Goal: Task Accomplishment & Management: Manage account settings

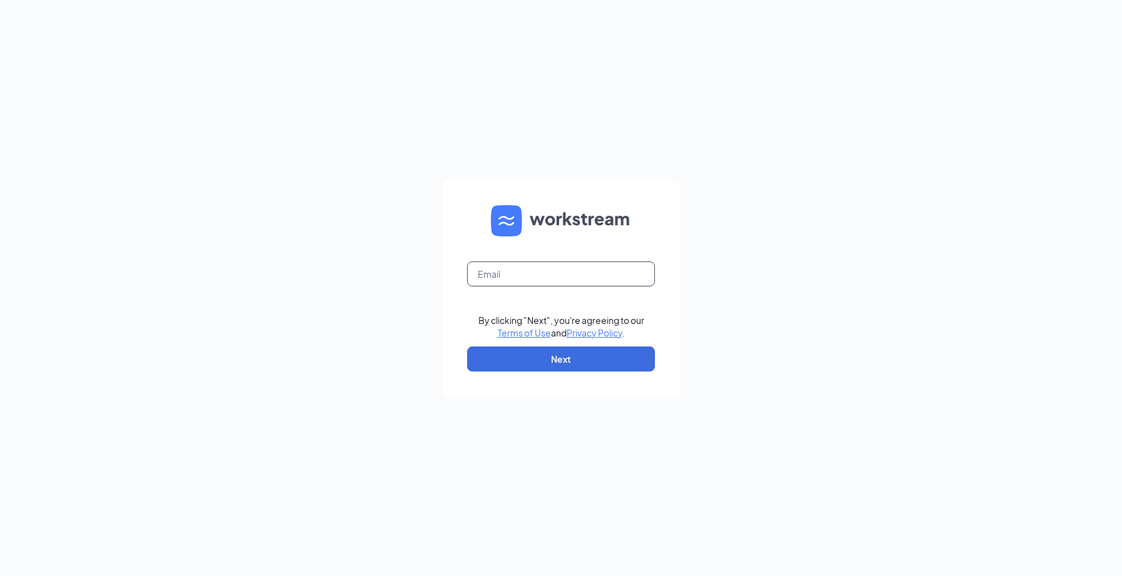
click at [488, 270] on input "text" at bounding box center [561, 274] width 188 height 25
type input "[PERSON_NAME][EMAIL_ADDRESS][PERSON_NAME][DOMAIN_NAME]"
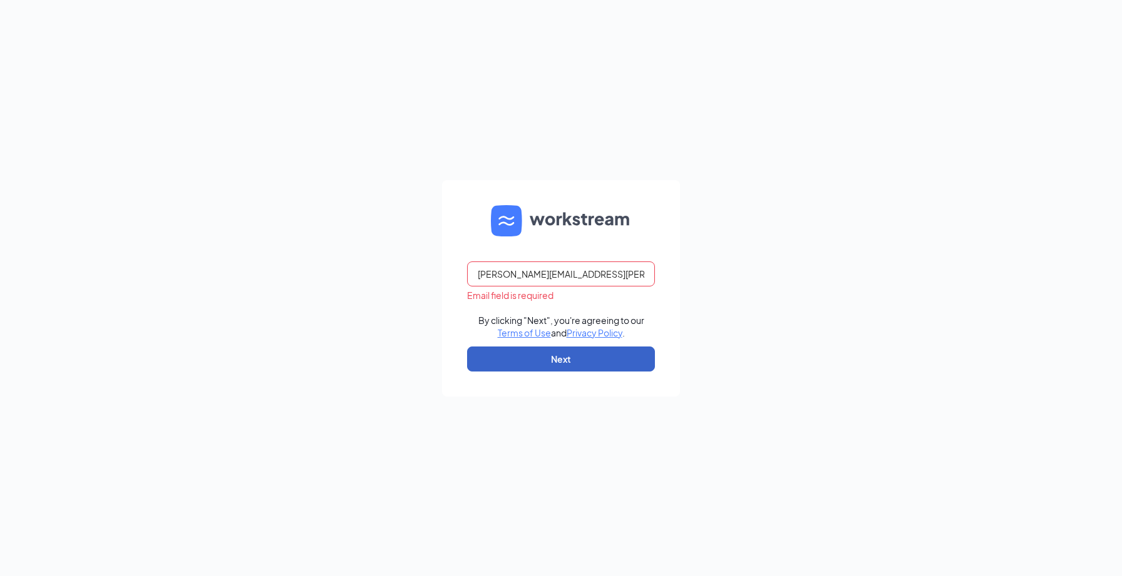
click at [581, 363] on button "Next" at bounding box center [561, 359] width 188 height 25
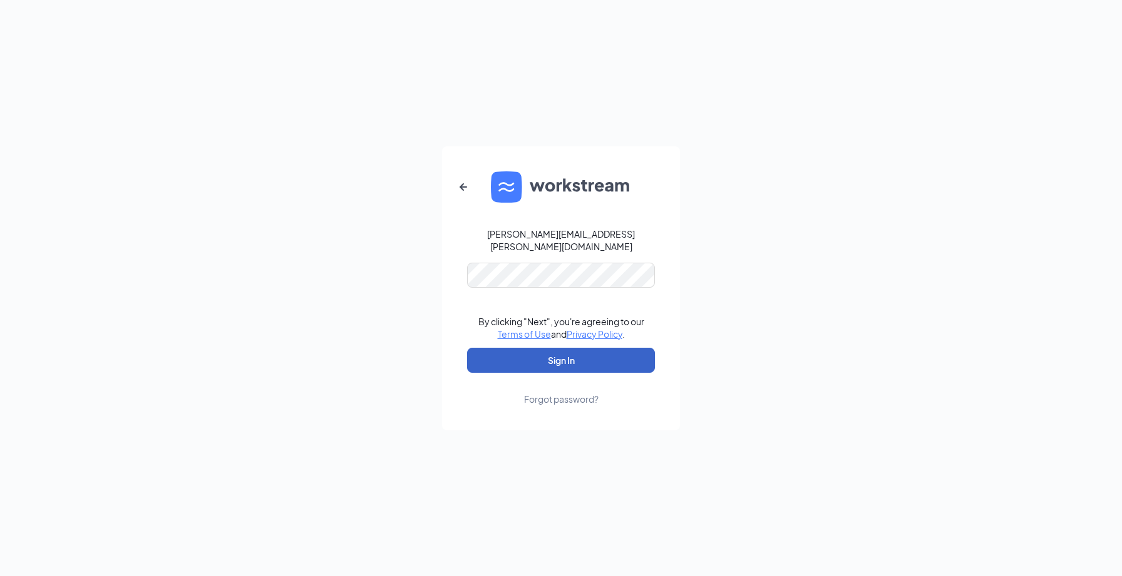
click at [536, 361] on button "Sign In" at bounding box center [561, 360] width 188 height 25
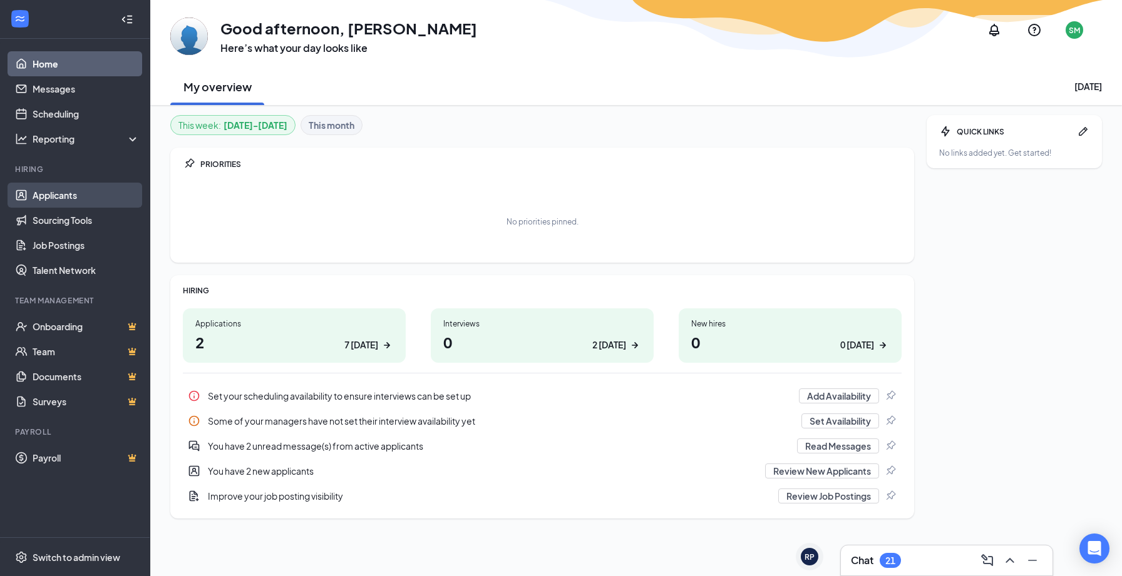
click at [41, 200] on link "Applicants" at bounding box center [86, 195] width 107 height 25
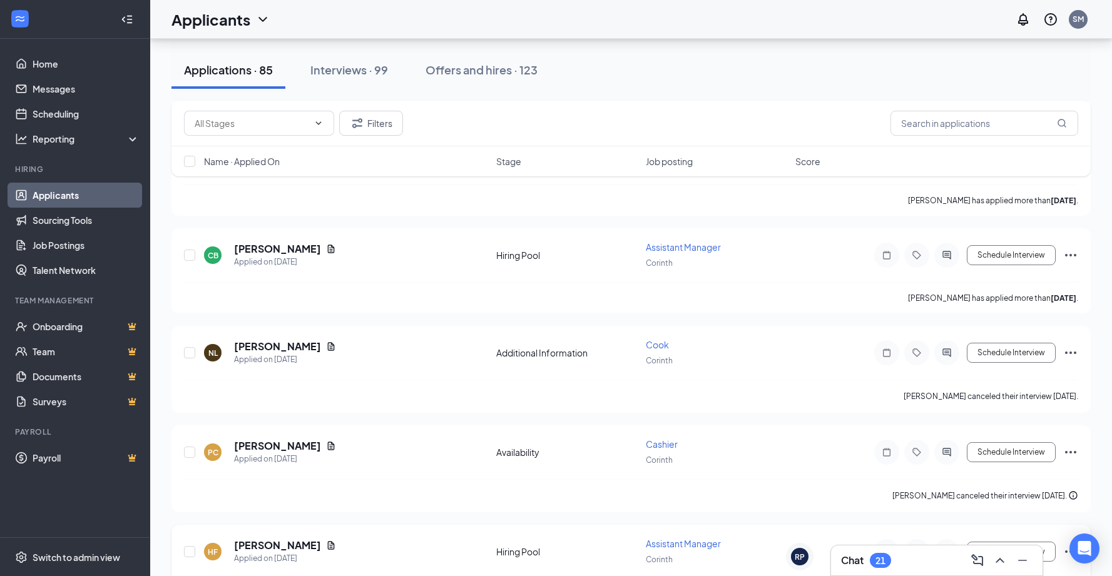
scroll to position [7940, 0]
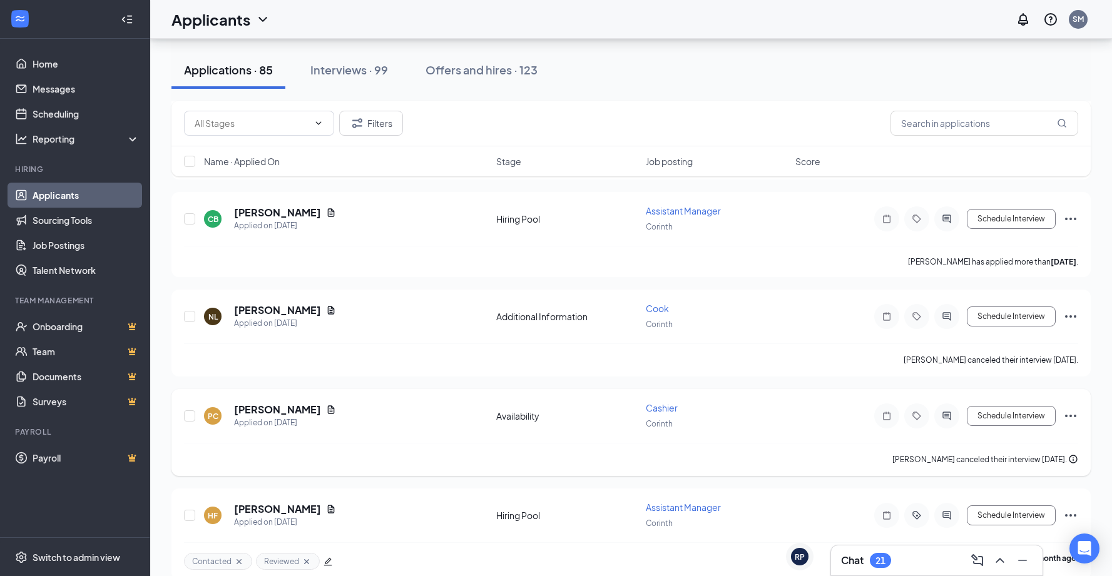
click at [1074, 409] on icon "Ellipses" at bounding box center [1070, 416] width 15 height 15
click at [968, 557] on li "Reject" at bounding box center [1015, 549] width 128 height 28
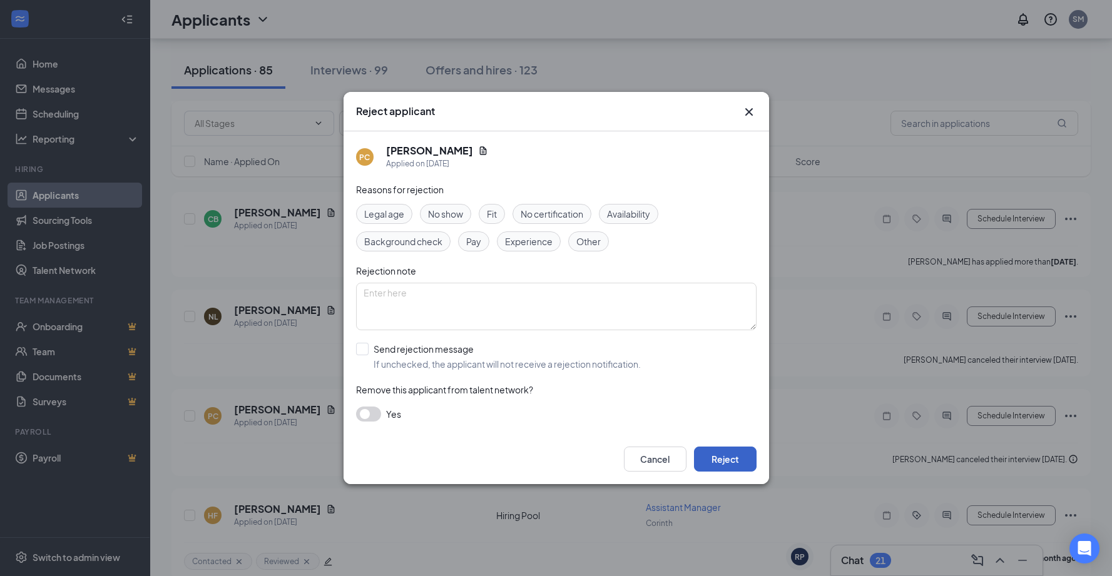
click at [709, 454] on button "Reject" at bounding box center [725, 459] width 63 height 25
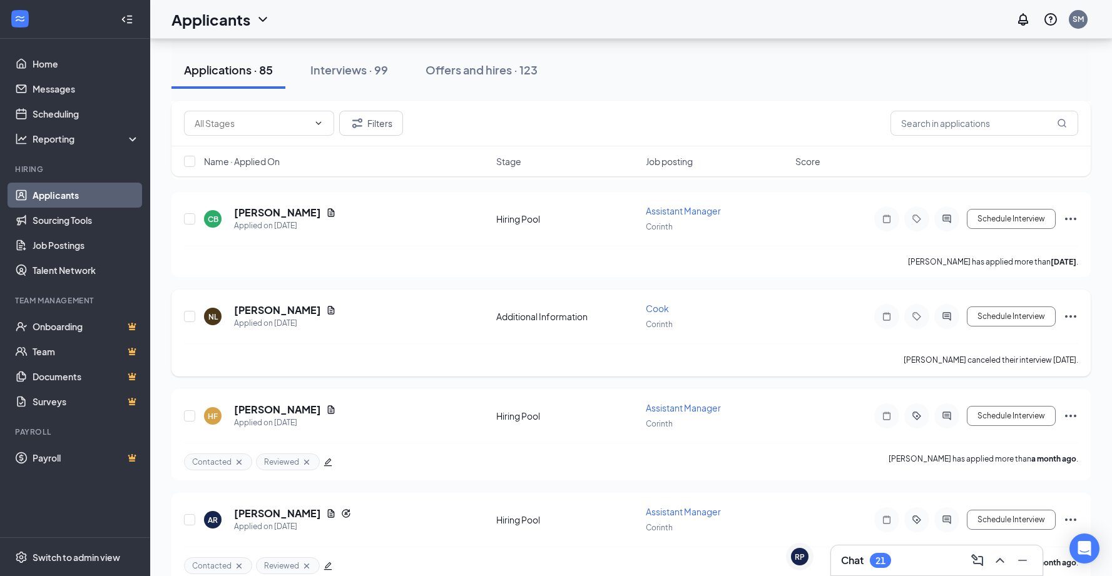
click at [1070, 315] on icon "Ellipses" at bounding box center [1070, 316] width 11 height 3
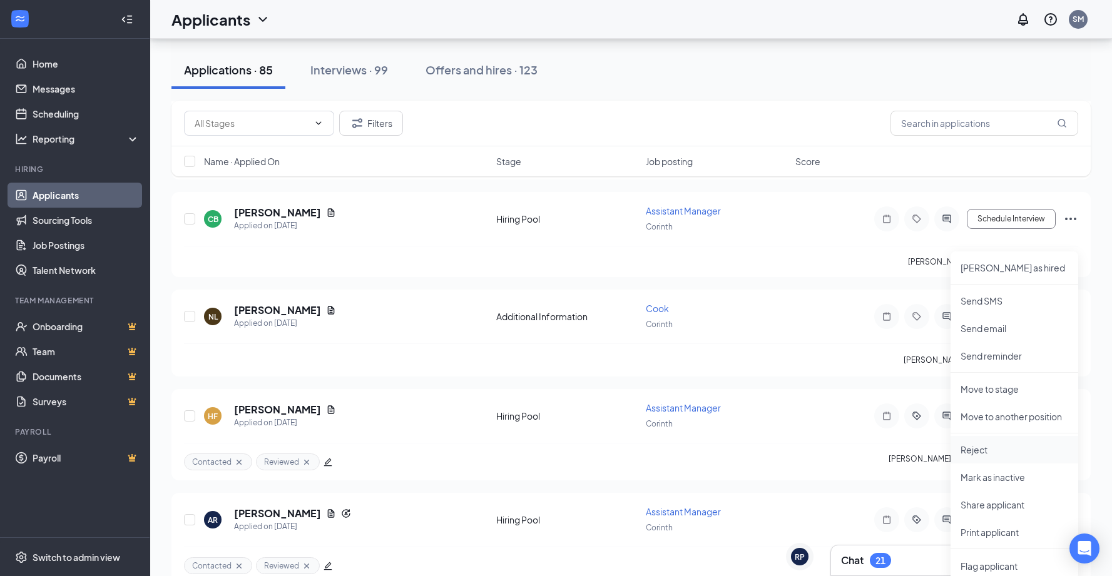
click at [975, 449] on p "Reject" at bounding box center [1015, 450] width 108 height 13
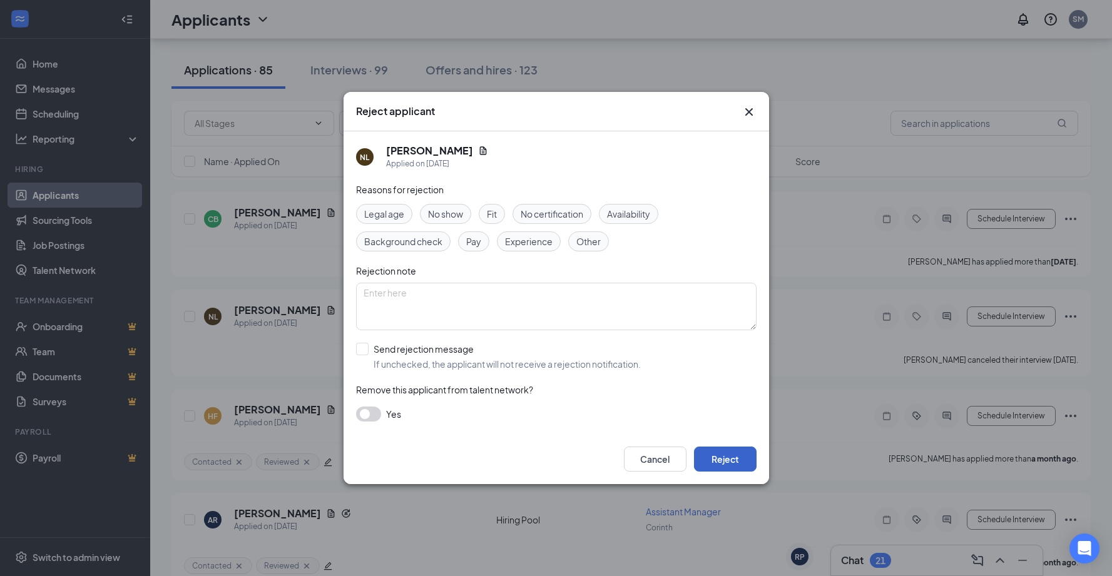
click at [739, 464] on button "Reject" at bounding box center [725, 459] width 63 height 25
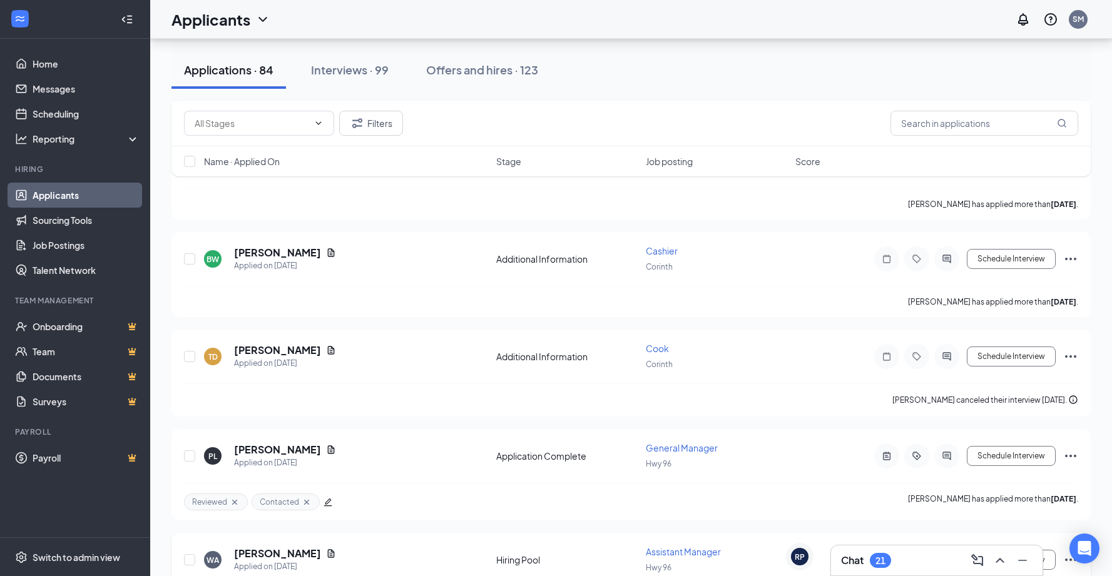
scroll to position [3140, 0]
